Goal: Task Accomplishment & Management: Manage account settings

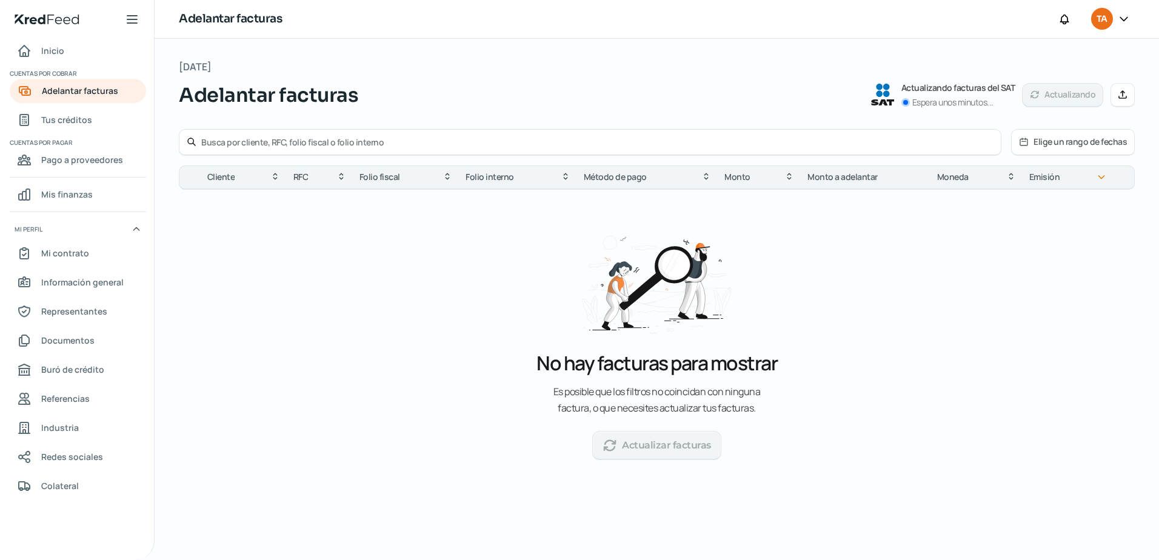
click at [1043, 150] on button "Elige un rango de fechas" at bounding box center [1073, 142] width 122 height 25
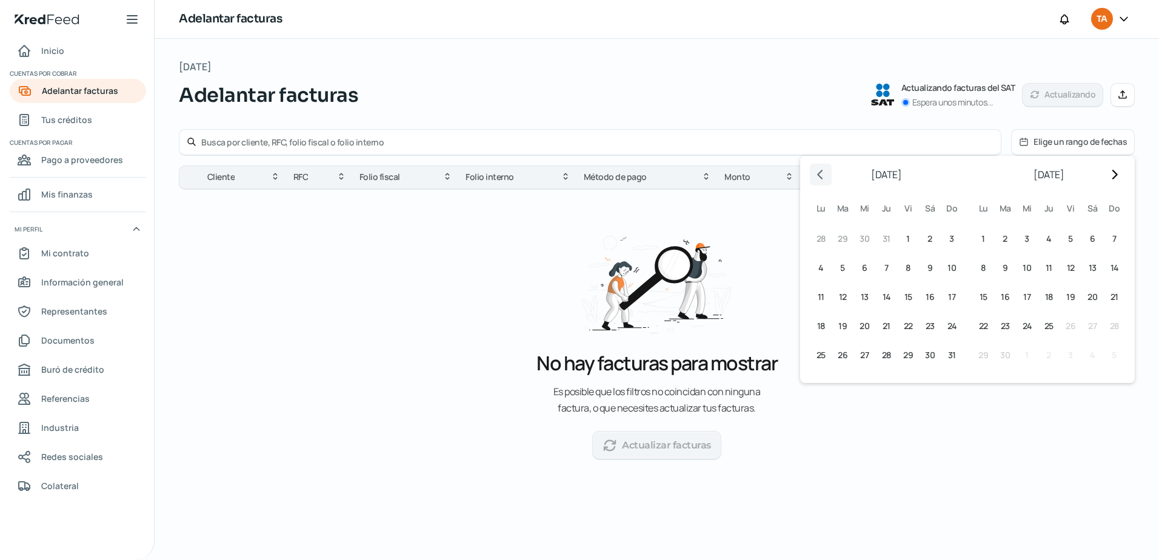
click at [818, 172] on icon "Go to previous month" at bounding box center [821, 175] width 10 height 10
drag, startPoint x: 878, startPoint y: 242, endPoint x: 867, endPoint y: 250, distance: 13.5
click at [878, 243] on button "29 [DATE] ([DATE])" at bounding box center [886, 239] width 22 height 22
click at [929, 235] on span "31" at bounding box center [930, 239] width 8 height 15
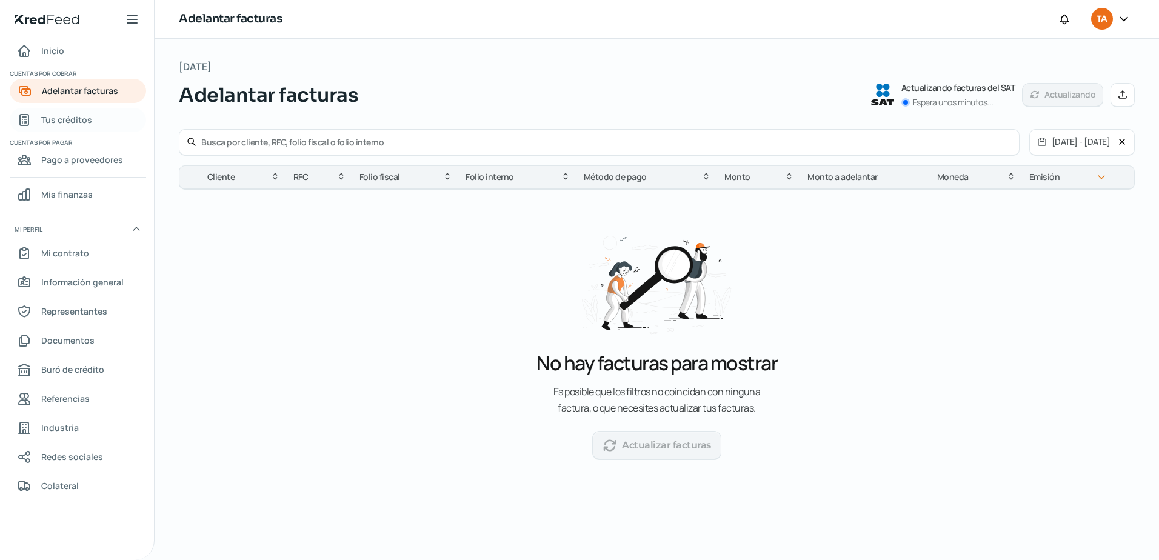
click at [58, 116] on span "Tus créditos" at bounding box center [66, 119] width 51 height 15
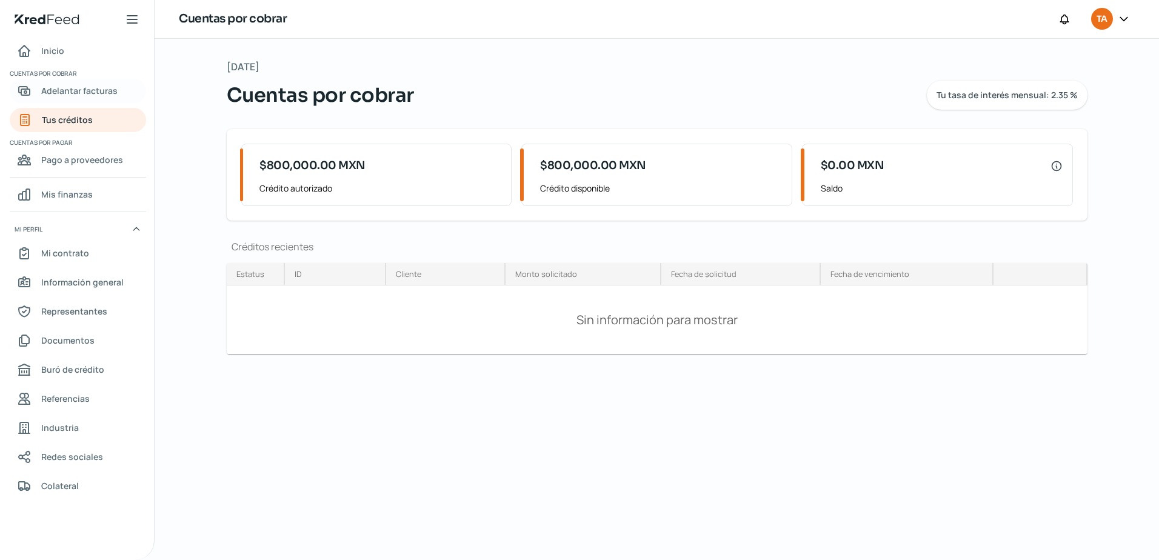
click at [78, 82] on link "Adelantar facturas" at bounding box center [78, 91] width 136 height 24
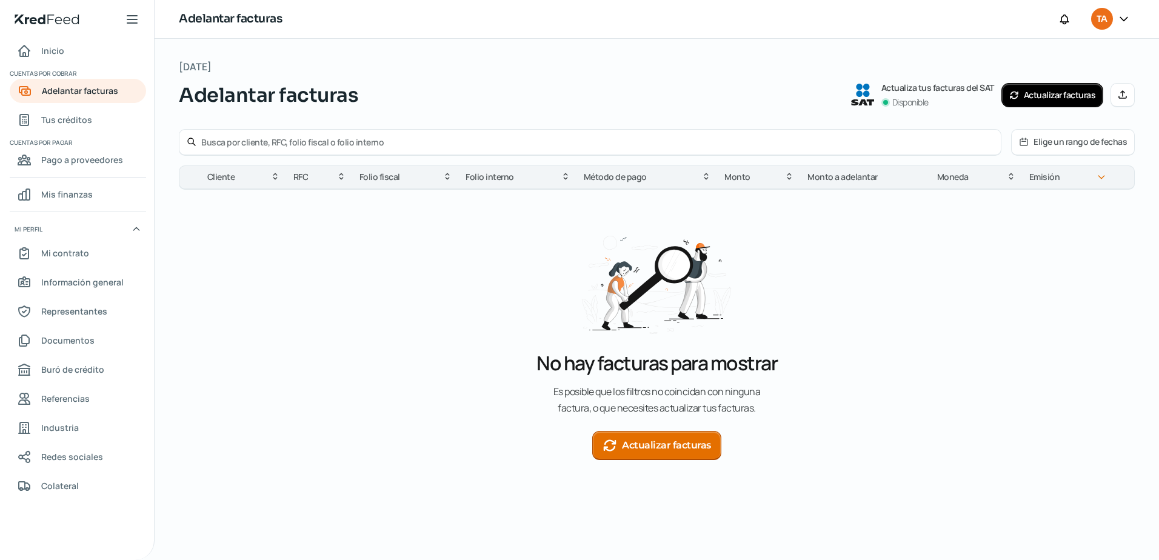
click at [648, 434] on button "Actualizar facturas" at bounding box center [656, 445] width 129 height 29
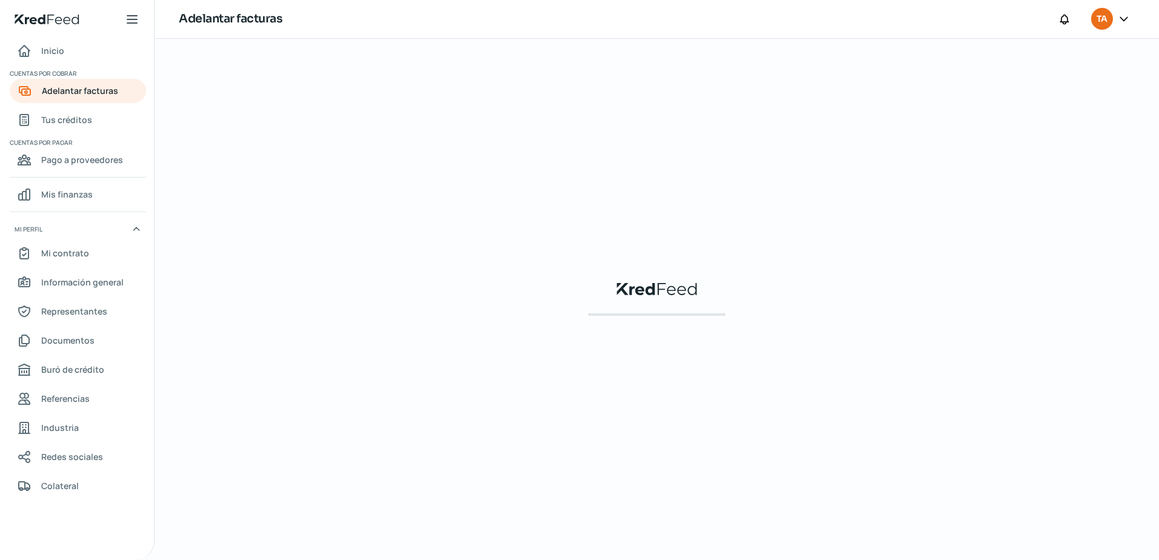
click at [647, 441] on div "KredFeed's Black Logo" at bounding box center [657, 299] width 956 height 483
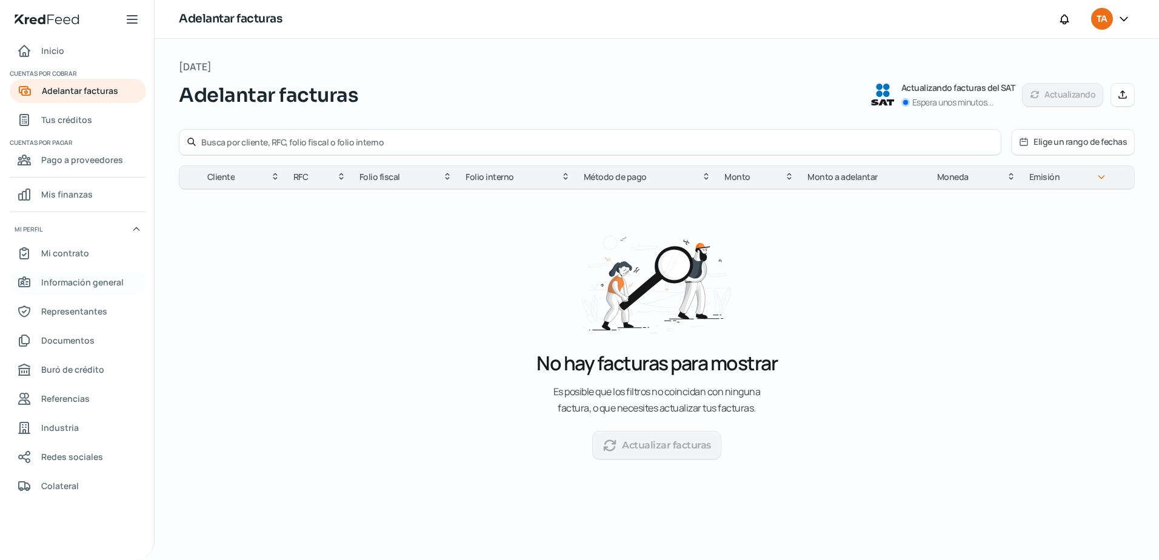
click at [55, 279] on span "Información general" at bounding box center [82, 282] width 82 height 15
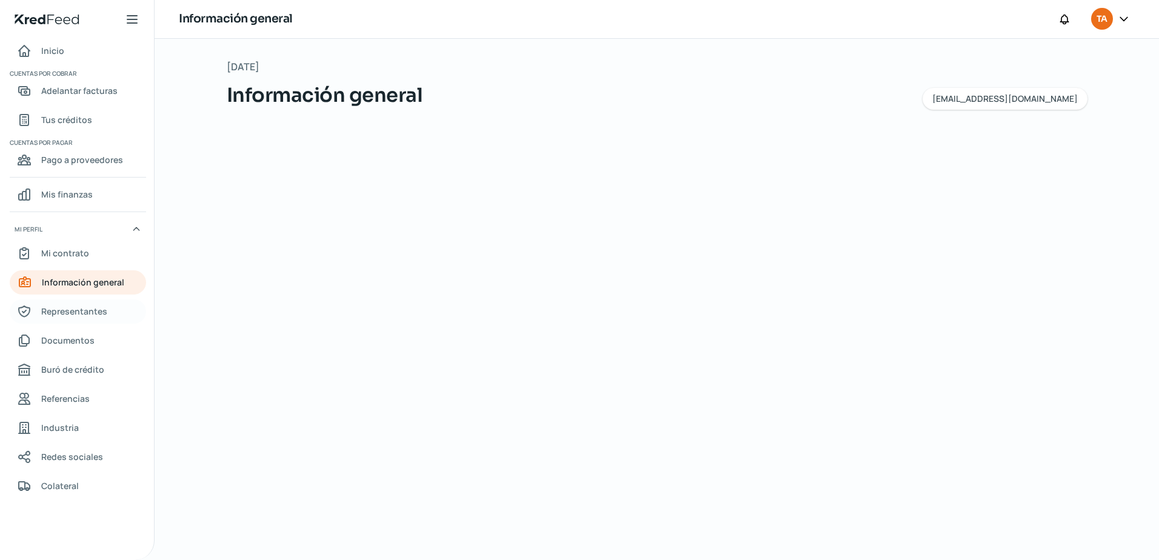
click at [57, 319] on span "Representantes" at bounding box center [74, 311] width 66 height 15
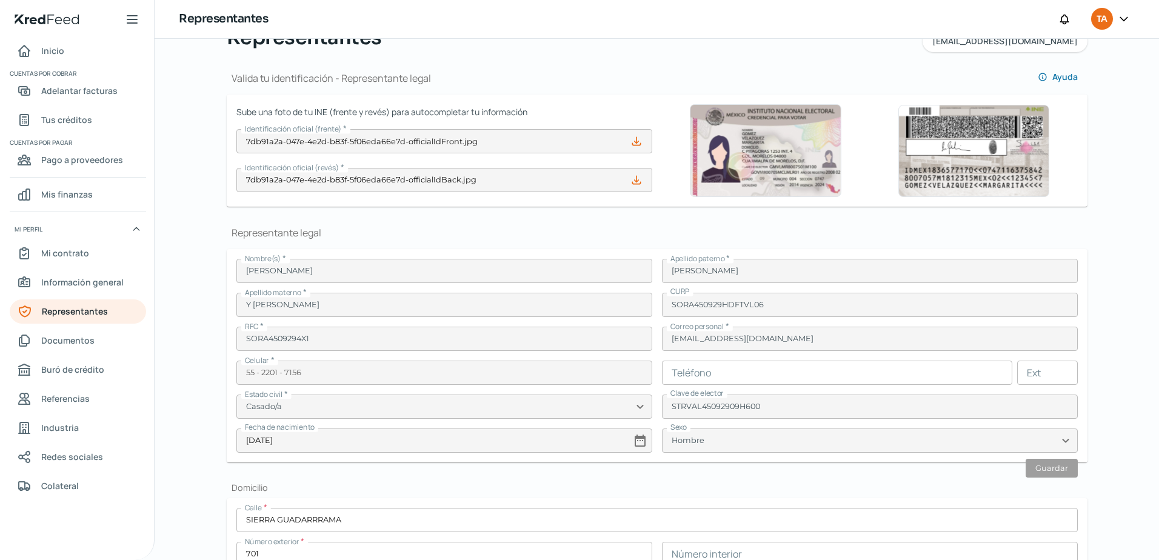
scroll to position [61, 0]
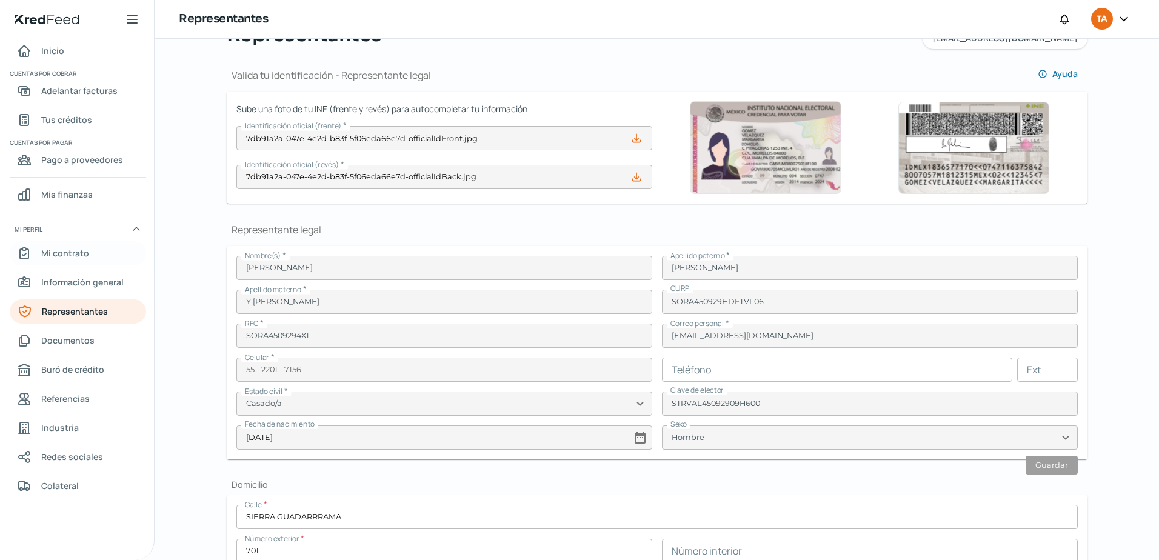
click at [45, 244] on link "Mi contrato" at bounding box center [78, 253] width 136 height 24
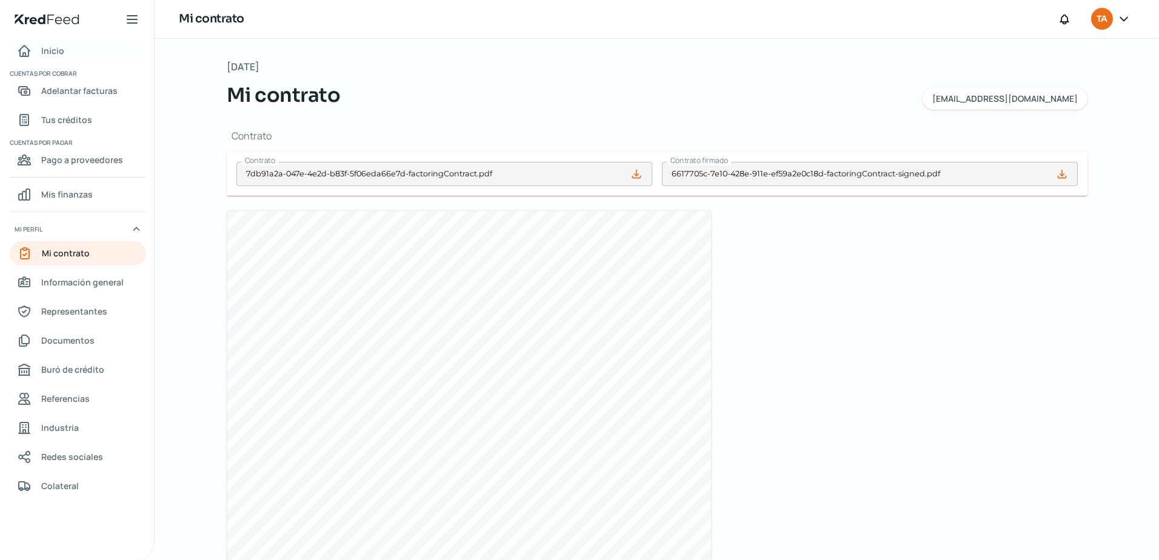
click at [50, 52] on span "Inicio" at bounding box center [52, 50] width 23 height 15
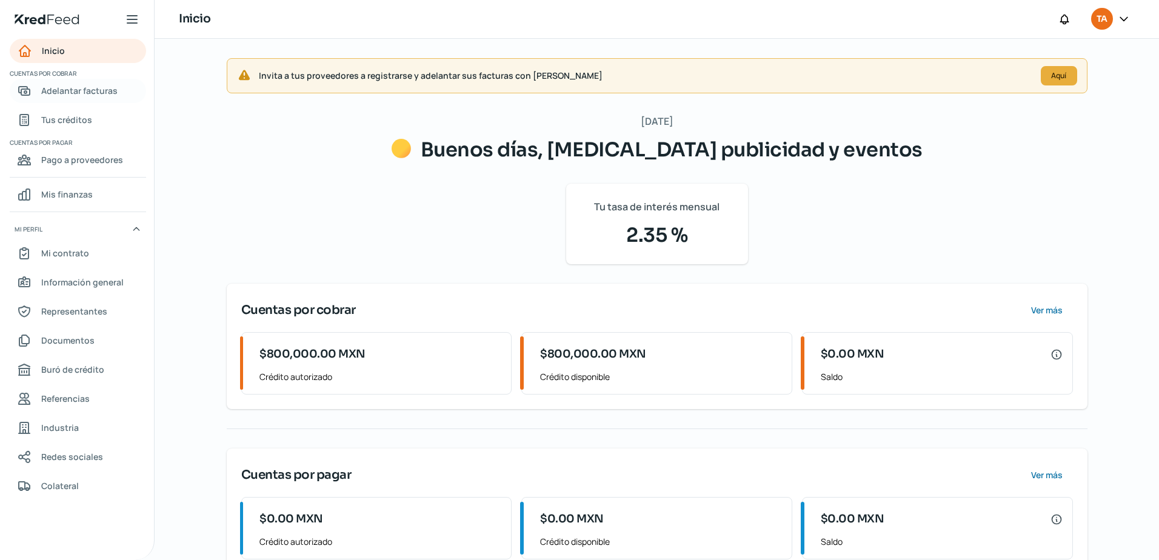
click at [78, 84] on span "Adelantar facturas" at bounding box center [79, 90] width 76 height 15
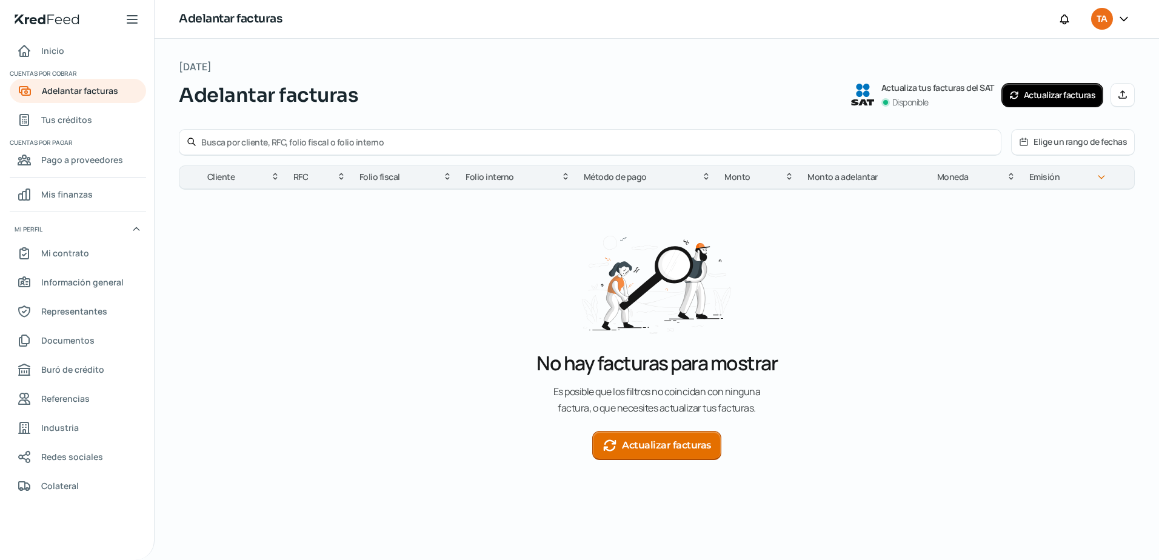
click at [656, 456] on button "Actualizar facturas" at bounding box center [656, 445] width 129 height 29
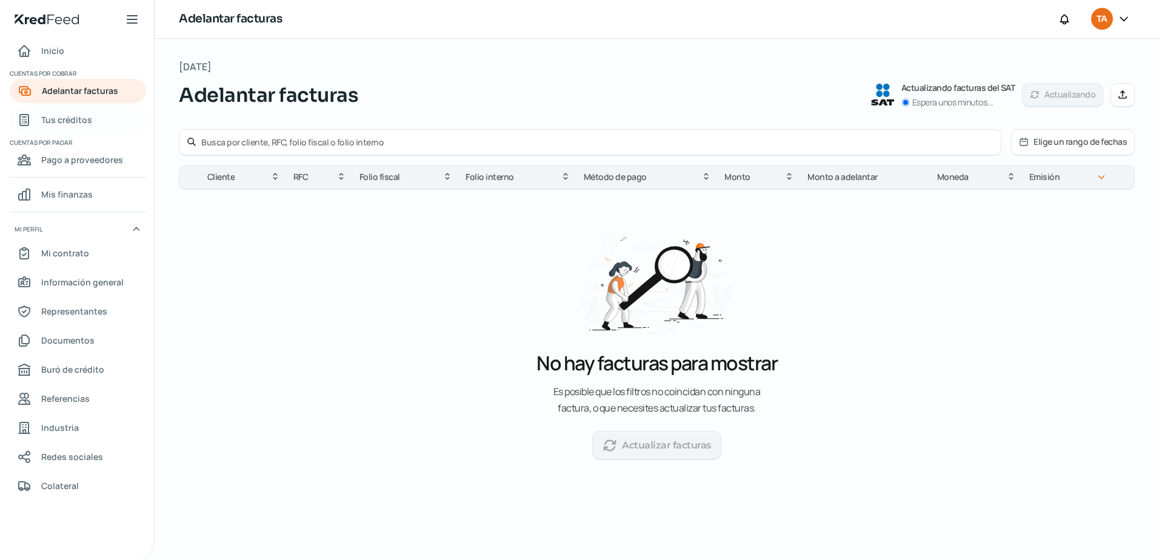
click at [87, 119] on span "Tus créditos" at bounding box center [66, 119] width 51 height 15
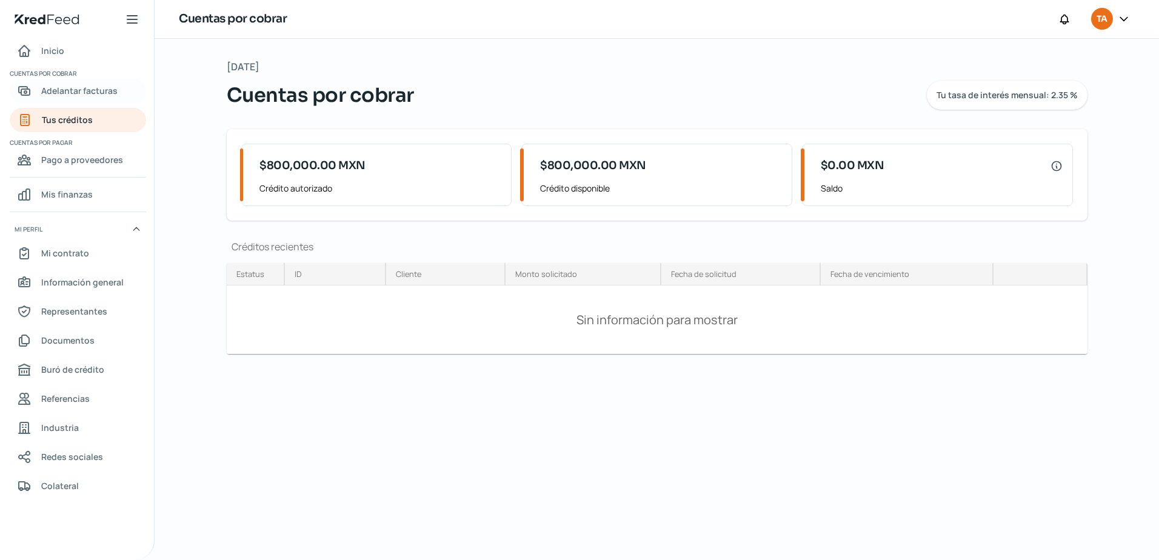
click at [52, 93] on span "Adelantar facturas" at bounding box center [79, 90] width 76 height 15
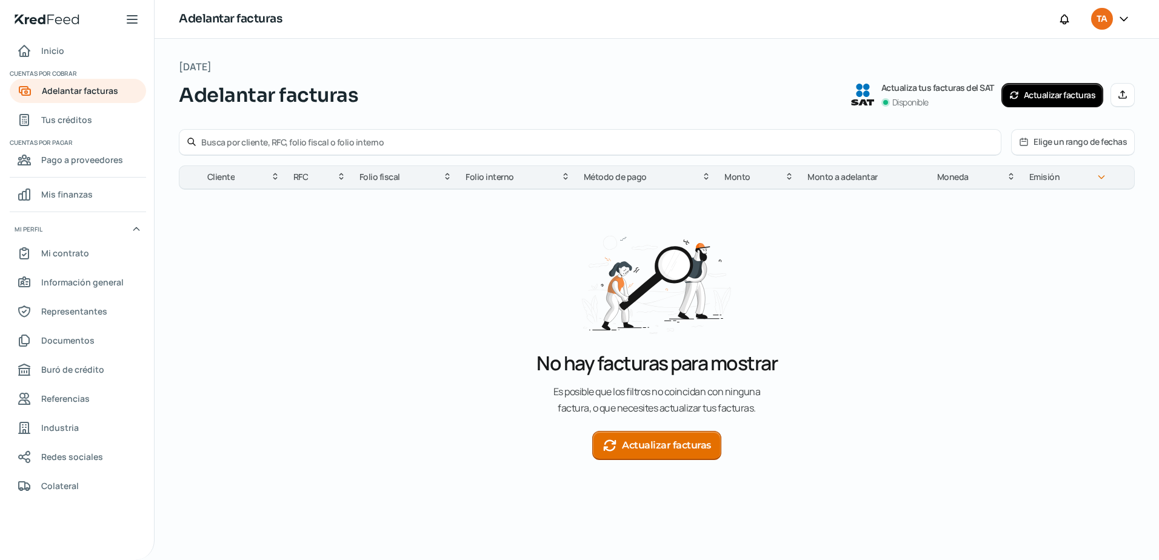
click at [636, 451] on button "Actualizar facturas" at bounding box center [656, 445] width 129 height 29
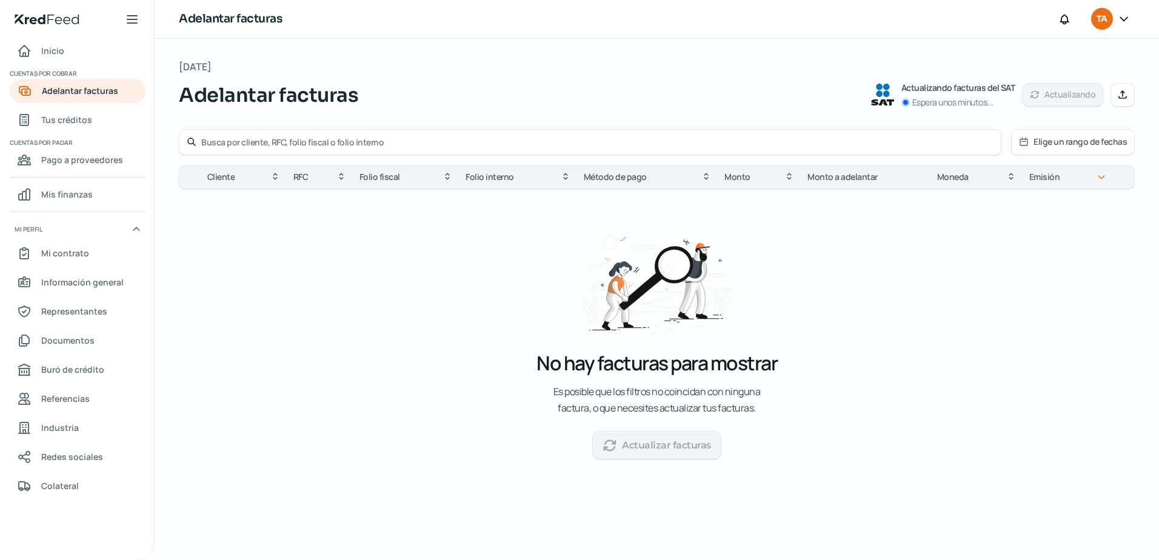
click at [939, 110] on div "[DATE] Adelantar facturas Actualizando facturas del SAT Espera unos minutos... …" at bounding box center [657, 277] width 956 height 439
drag, startPoint x: 85, startPoint y: 206, endPoint x: 79, endPoint y: 209, distance: 6.8
click at [84, 205] on link "Mis finanzas" at bounding box center [78, 194] width 136 height 24
